Goal: Information Seeking & Learning: Learn about a topic

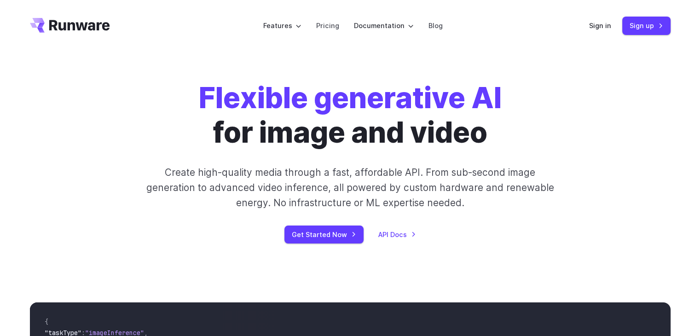
click at [620, 104] on div "Flexible generative AI for image and video Create high-quality media through a …" at bounding box center [350, 162] width 641 height 162
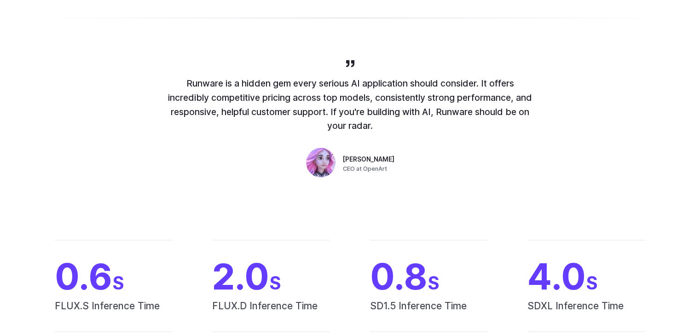
scroll to position [3472, 0]
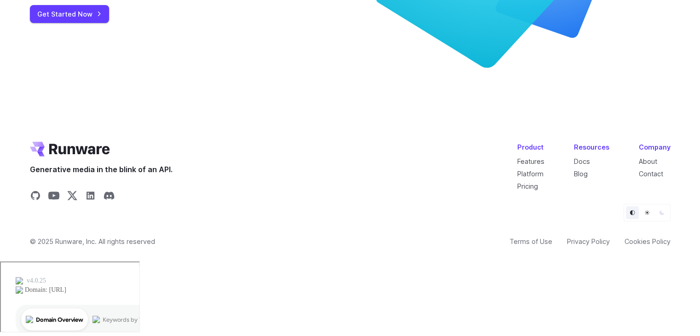
click at [639, 191] on div "Product Features Platform Pricing Resources Docs Blog Company About Contact" at bounding box center [593, 167] width 153 height 50
click at [650, 165] on link "About" at bounding box center [648, 161] width 18 height 8
click at [651, 165] on link "About" at bounding box center [648, 161] width 18 height 8
